Goal: Task Accomplishment & Management: Manage account settings

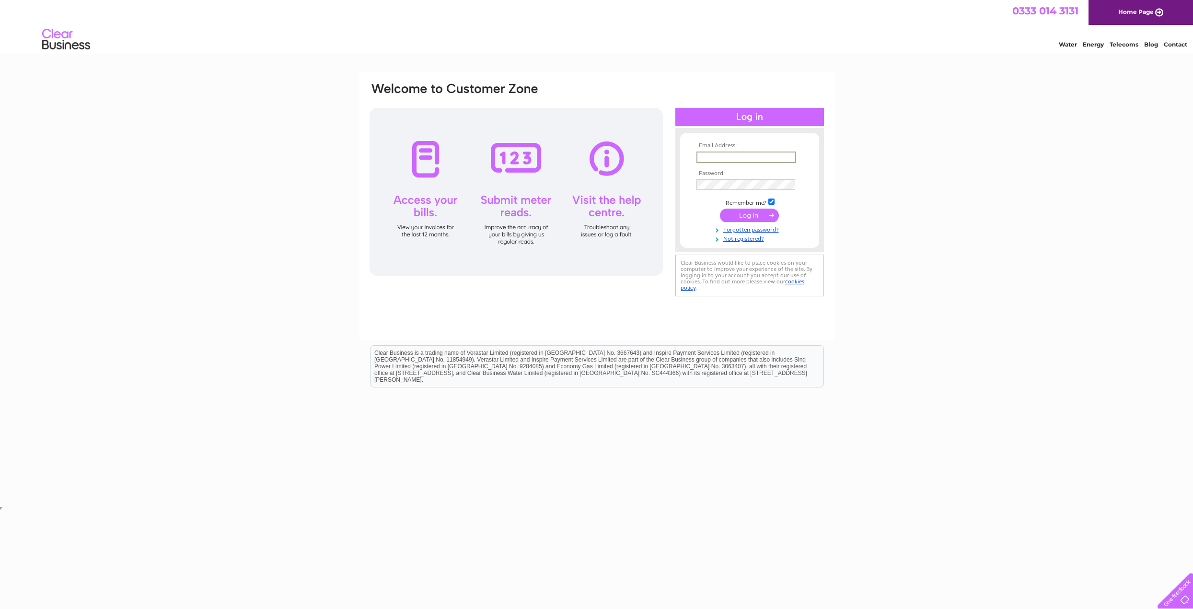
click at [744, 152] on input "text" at bounding box center [746, 157] width 100 height 12
type input "[PERSON_NAME][EMAIL_ADDRESS][DOMAIN_NAME]"
click at [720, 209] on input "submit" at bounding box center [749, 215] width 59 height 13
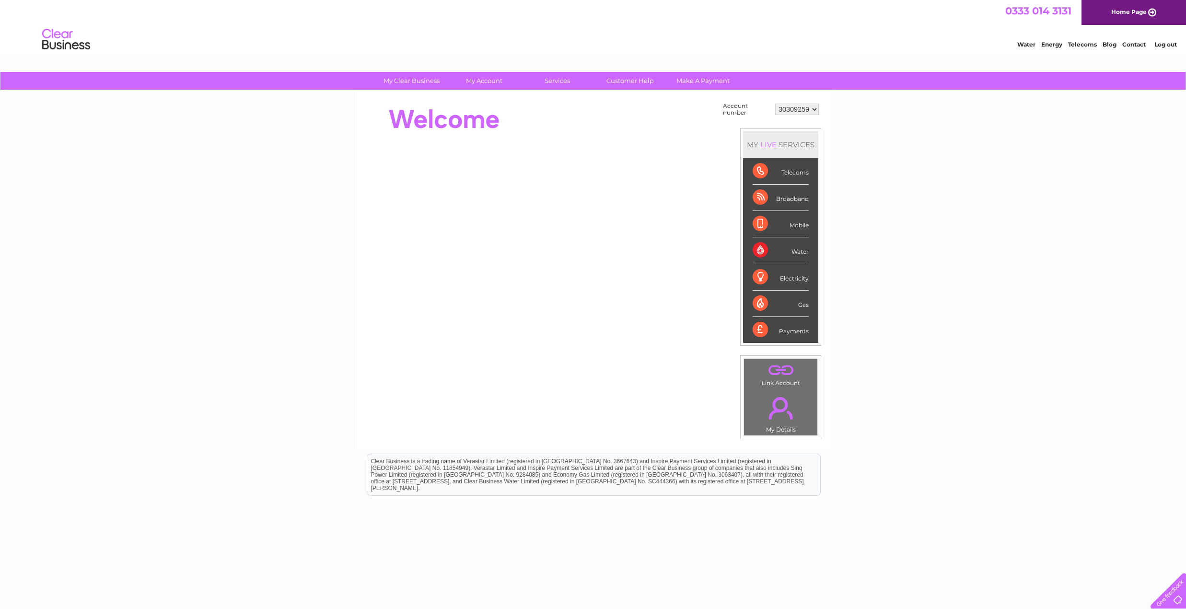
drag, startPoint x: 965, startPoint y: 207, endPoint x: 922, endPoint y: 238, distance: 52.8
click at [965, 208] on div "My Clear Business Login Details My Details My Preferences Link Account My Accou…" at bounding box center [593, 342] width 1186 height 541
drag, startPoint x: 801, startPoint y: 337, endPoint x: 800, endPoint y: 331, distance: 6.4
click at [801, 336] on div "Payments" at bounding box center [781, 330] width 56 height 26
click at [800, 330] on div "Payments" at bounding box center [781, 330] width 56 height 26
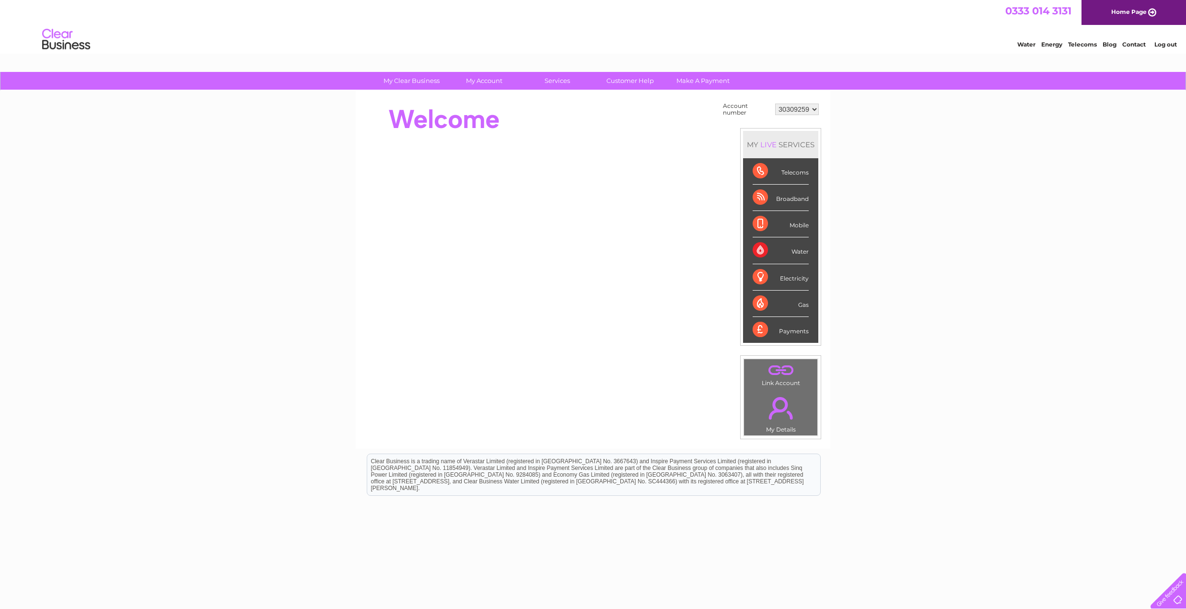
click at [759, 331] on div "Payments" at bounding box center [781, 330] width 56 height 26
click at [806, 105] on select "30309259" at bounding box center [797, 110] width 44 height 12
drag, startPoint x: 806, startPoint y: 105, endPoint x: 803, endPoint y: 111, distance: 6.0
click at [806, 105] on select "30309259" at bounding box center [797, 110] width 44 height 12
click at [497, 103] on link "Bills and Payments" at bounding box center [488, 100] width 79 height 19
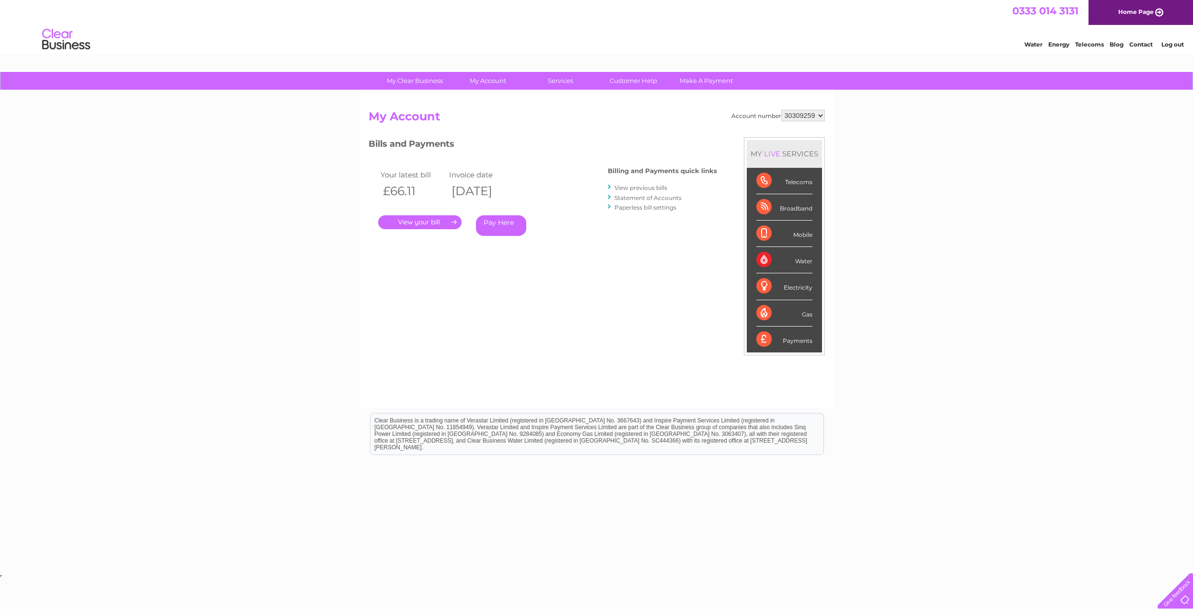
click at [450, 221] on link "." at bounding box center [419, 222] width 83 height 14
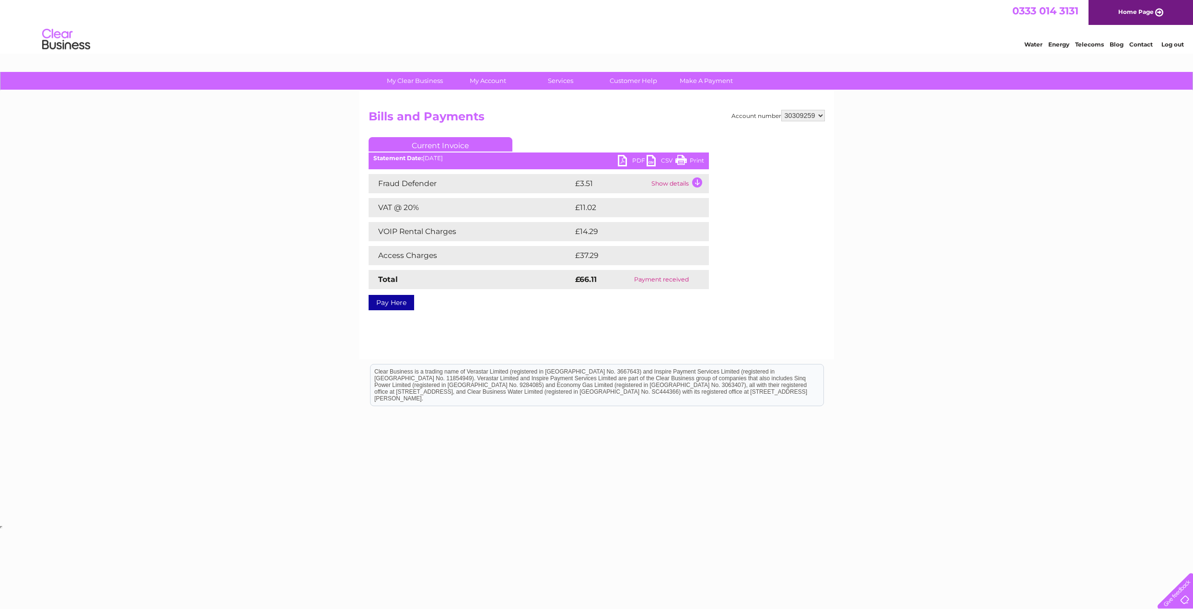
click at [192, 300] on div "My Clear Business Login Details My Details My Preferences Link Account My Accou…" at bounding box center [596, 297] width 1193 height 451
drag, startPoint x: 247, startPoint y: 243, endPoint x: 292, endPoint y: 233, distance: 46.5
click at [247, 243] on div "My Clear Business Login Details My Details My Preferences Link Account My Accou…" at bounding box center [596, 297] width 1193 height 451
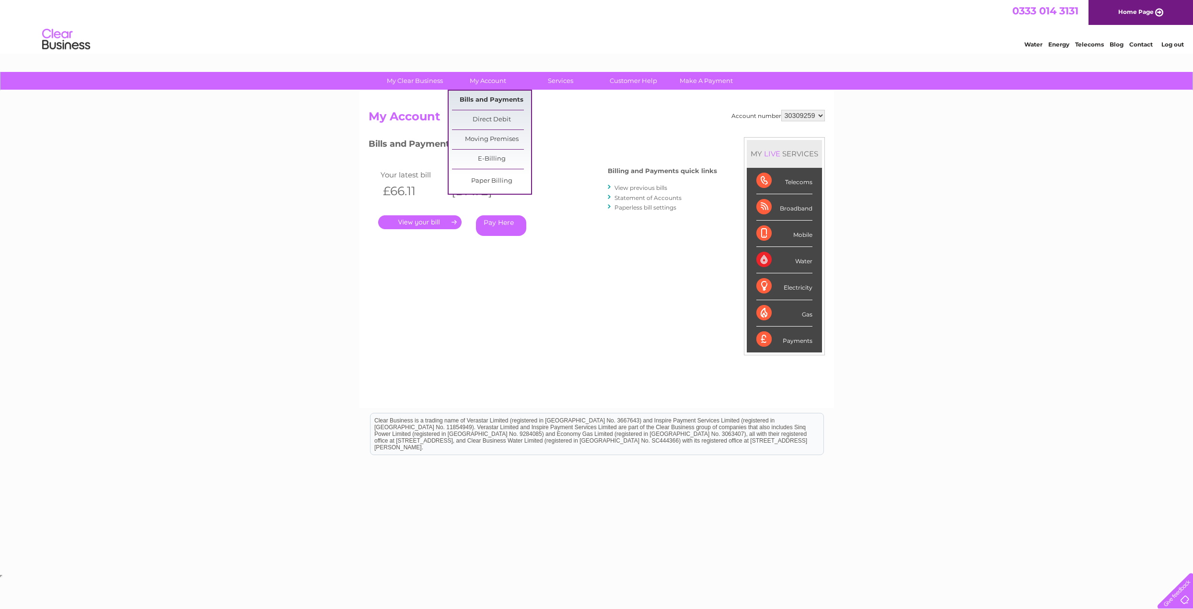
click at [499, 99] on link "Bills and Payments" at bounding box center [491, 100] width 79 height 19
click at [654, 186] on link "View previous bills" at bounding box center [641, 187] width 53 height 7
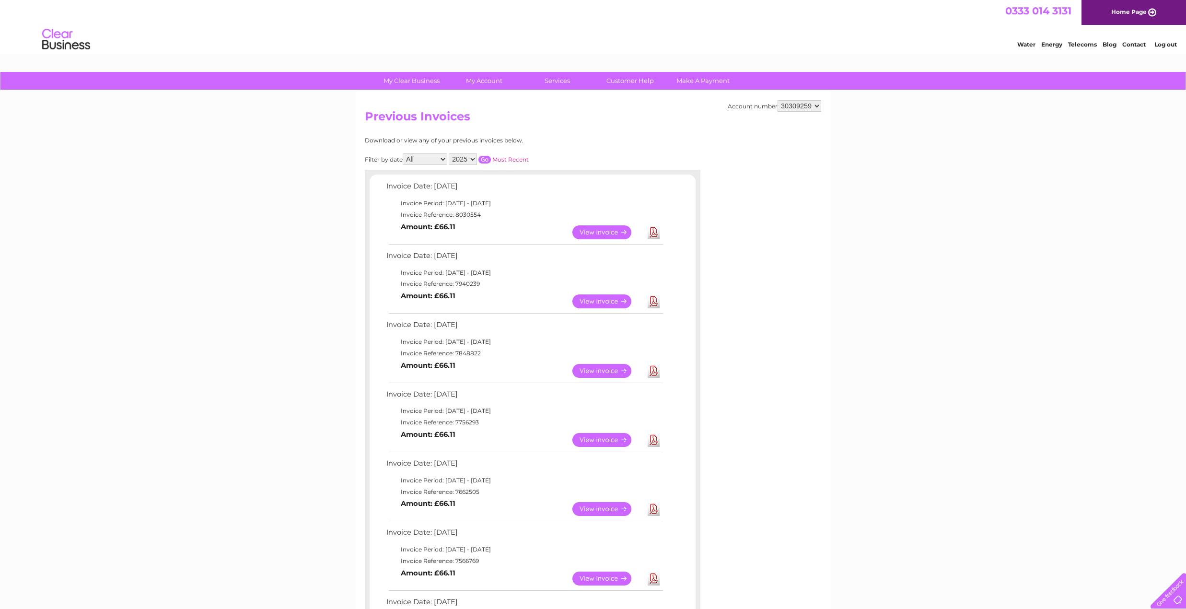
click at [598, 369] on link "View" at bounding box center [607, 371] width 70 height 14
